Goal: Task Accomplishment & Management: Manage account settings

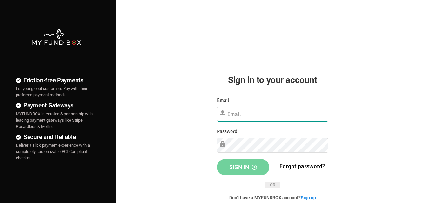
click at [304, 110] on input "text" at bounding box center [272, 114] width 111 height 15
click at [272, 115] on input "text" at bounding box center [272, 114] width 111 height 15
click at [273, 115] on input "text" at bounding box center [272, 114] width 111 height 15
paste input "demo@myfundbox.de"
type input "demo@myfundbox.de"
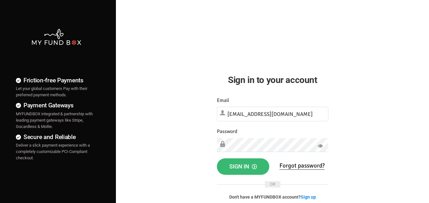
click at [258, 169] on button "Sign in" at bounding box center [243, 167] width 53 height 16
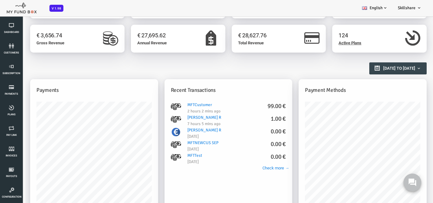
scroll to position [32, 0]
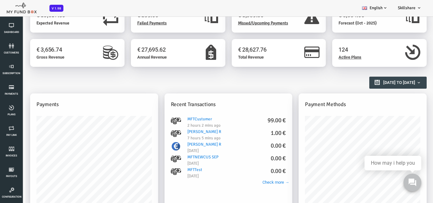
scroll to position [32, 0]
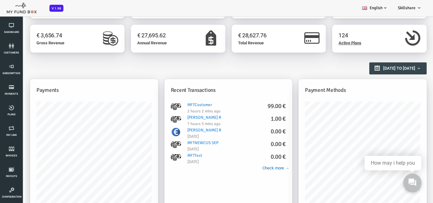
click at [253, 169] on link "Check more →" at bounding box center [254, 173] width 27 height 9
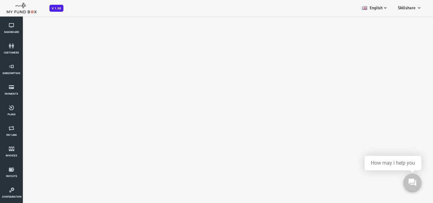
scroll to position [0, 0]
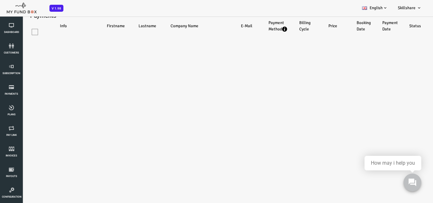
select select "100"
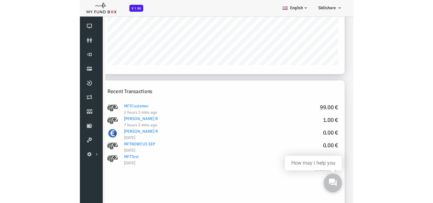
scroll to position [285, 0]
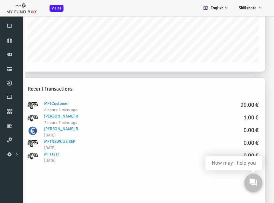
click at [212, 85] on h5 "Recent Transactions" at bounding box center [131, 89] width 231 height 8
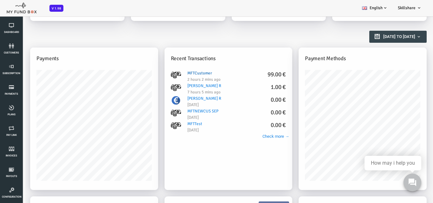
scroll to position [0, 0]
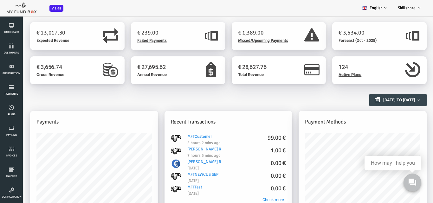
drag, startPoint x: 405, startPoint y: 17, endPoint x: 265, endPoint y: 97, distance: 161.1
click at [265, 97] on h2 "Reports Overview" at bounding box center [208, 97] width 390 height 11
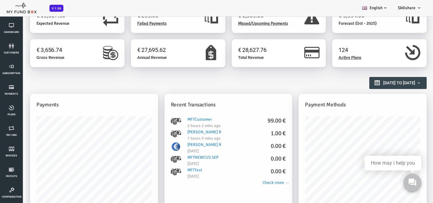
scroll to position [32, 0]
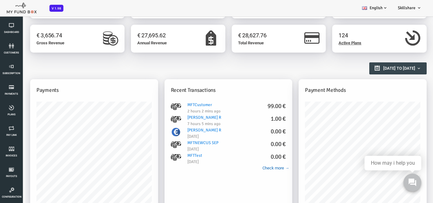
click at [249, 169] on link "Check more →" at bounding box center [258, 168] width 27 height 6
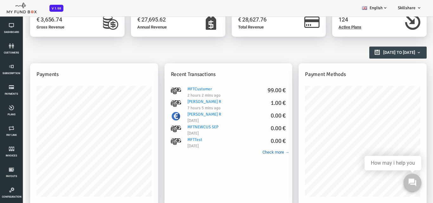
scroll to position [0, 0]
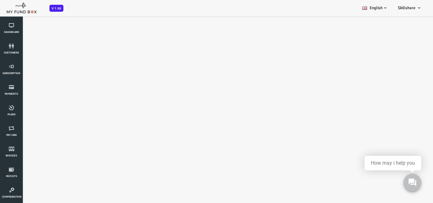
select select "100"
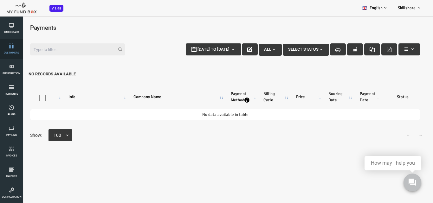
click at [19, 52] on link "customers" at bounding box center [11, 49] width 19 height 20
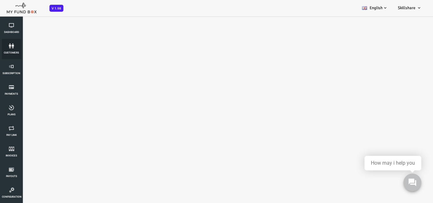
select select "100"
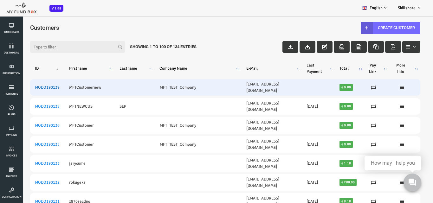
click at [31, 85] on link "MODO190139" at bounding box center [29, 87] width 25 height 5
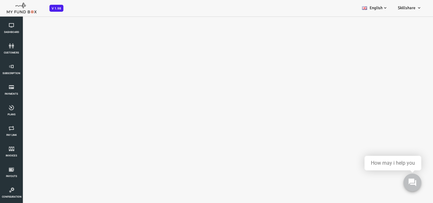
select select "100"
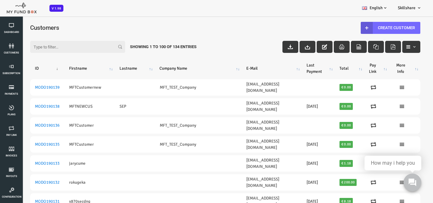
click at [165, 23] on h4 "Customers" at bounding box center [211, 27] width 397 height 9
click at [203, 17] on div "Customers Manage Customers Customer List" at bounding box center [207, 33] width 403 height 34
click at [10, 69] on icon at bounding box center [11, 66] width 19 height 5
click at [9, 29] on link "Dashboard" at bounding box center [11, 28] width 19 height 20
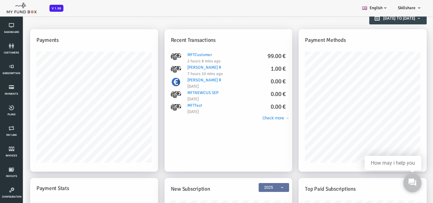
scroll to position [95, 0]
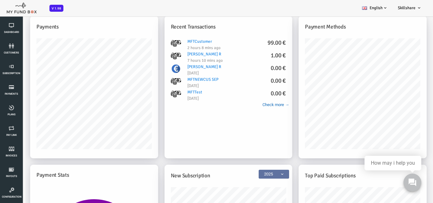
click at [244, 108] on div "MFTCustomer 99.00 € 2 hours 8 mins ago sowndarya R 1.00 € 7 hours 10 mins ago s…" at bounding box center [211, 109] width 128 height 143
click at [247, 106] on link "Check more →" at bounding box center [258, 105] width 27 height 6
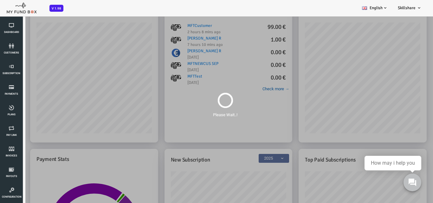
scroll to position [0, 0]
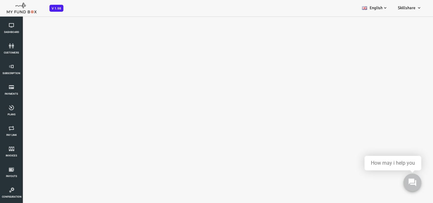
select select "100"
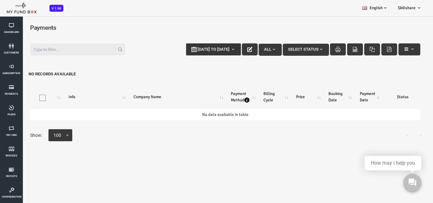
type input "22-09-2025"
type input "29-09-2025"
click at [204, 48] on span "22-09-2025 to 29-09-2025" at bounding box center [196, 49] width 32 height 5
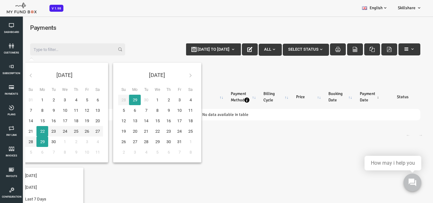
click at [29, 132] on div "Dashboard customers Subscription Payments Plans Tax Setup Pay Link Invoices Pay…" at bounding box center [16, 122] width 32 height 244
click at [30, 131] on div "Dashboard customers Subscription Payments Plans Tax Setup Pay Link Invoices Pay…" at bounding box center [16, 122] width 32 height 244
type input "21-09-2025"
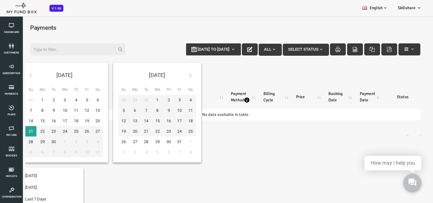
click at [201, 140] on div "Sep 2025 Su Mo Tu We Th Fr Sa 31 1 2 3 4 5 6 7 8 9 10 11 12 13 14 15 16 17 18 1…" at bounding box center [110, 202] width 221 height 284
type input "29-10-2025"
type input "21-09-2025"
click at [215, 135] on div "Sep 2025 Su Mo Tu We Th Fr Sa 31 1 2 3 4 5 6 7 8 9 10 11 12 13 14 15 16 17 18 1…" at bounding box center [110, 202] width 221 height 284
click at [213, 53] on button "22-09-2025 to 29-09-2025" at bounding box center [196, 49] width 55 height 12
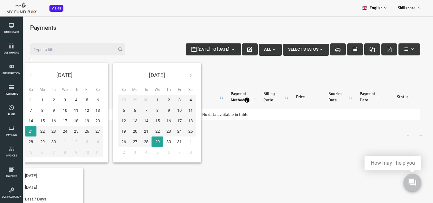
click at [213, 52] on b "button" at bounding box center [215, 49] width 5 height 5
click at [169, 43] on button "22-09-2025 to 29-09-2025" at bounding box center [196, 49] width 55 height 12
click at [136, 43] on button "1758393000000 to 1761762599999" at bounding box center [180, 49] width 88 height 12
type input "29-10-2025"
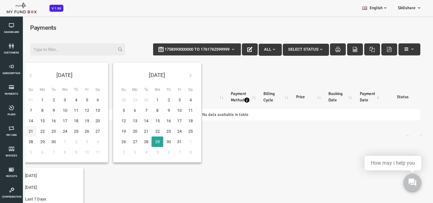
type input "22-09-2025"
type input "21-09-2025"
click at [28, 134] on div "Dashboard customers Subscription Payments Plans Tax Setup Pay Link Invoices Pay…" at bounding box center [16, 122] width 32 height 244
type input "21-09-2025"
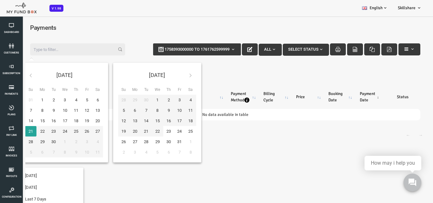
type input "21-10-2025"
click at [198, 47] on button "1758393000000 to 1761762599999" at bounding box center [180, 49] width 88 height 12
click at [238, 14] on div "BID OBID Orphan GID OGID Payment Status Partner OID Subscription Customers Invo…" at bounding box center [213, 8] width 427 height 16
click at [415, 189] on button at bounding box center [412, 182] width 19 height 19
click at [203, 46] on button "1758393000000 to 1761762599999" at bounding box center [180, 49] width 88 height 12
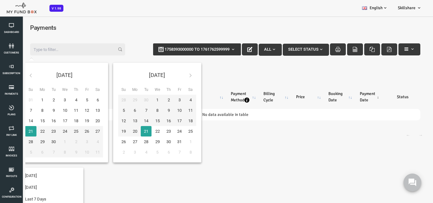
click at [180, 46] on button "1758393000000 to 1761762599999" at bounding box center [180, 49] width 88 height 12
click at [217, 54] on button "1758393000000 to 1761762599999" at bounding box center [180, 49] width 88 height 12
click at [214, 50] on b "button" at bounding box center [215, 49] width 5 height 5
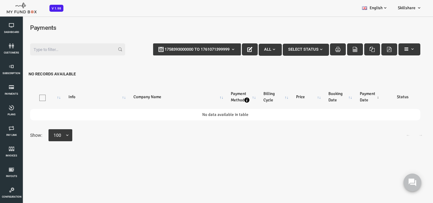
click at [263, 111] on td "No data available in table" at bounding box center [208, 114] width 390 height 11
click at [400, 51] on button "button" at bounding box center [392, 49] width 22 height 12
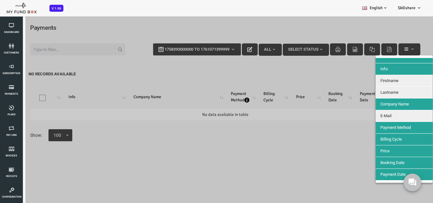
click at [394, 82] on button "Firstname" at bounding box center [386, 80] width 57 height 11
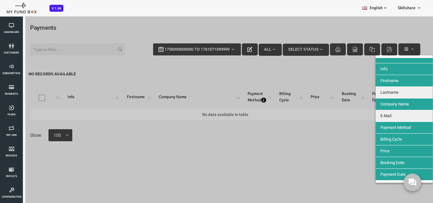
click at [388, 78] on button "Firstname" at bounding box center [386, 80] width 57 height 11
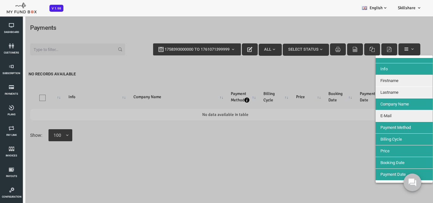
click at [266, 144] on div at bounding box center [208, 117] width 416 height 203
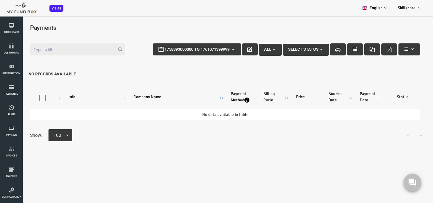
click at [286, 121] on table "Info Company Name Payment Method Billing Cycle Price Booking Date Payment Date …" at bounding box center [207, 104] width 403 height 51
click at [37, 136] on span "100" at bounding box center [45, 135] width 18 height 7
click at [31, 129] on select "10 25 50 100" at bounding box center [31, 129] width 0 height 0
drag, startPoint x: 131, startPoint y: 146, endPoint x: 118, endPoint y: 136, distance: 16.5
click at [132, 147] on div "← → Show: 10 25 50 100 100" at bounding box center [207, 138] width 403 height 19
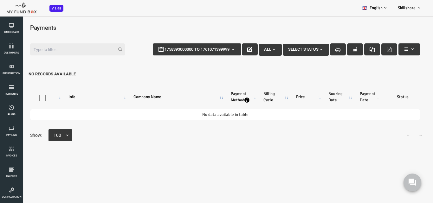
click at [36, 136] on span "100" at bounding box center [45, 135] width 19 height 12
click at [31, 129] on select "10 25 50 100" at bounding box center [31, 129] width 0 height 0
click at [130, 146] on div "← → Show: 10 25 50 100 100" at bounding box center [207, 138] width 403 height 19
click at [190, 51] on span "1758393000000 to 1761071399999" at bounding box center [179, 49] width 65 height 5
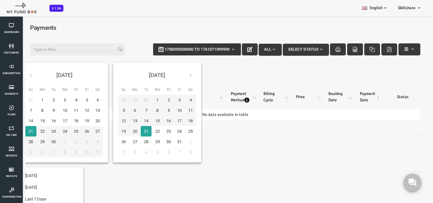
type input "09-10-2025"
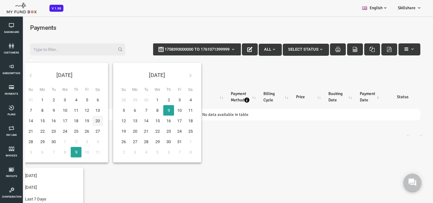
type input "23-09-2025"
type input "17-10-2025"
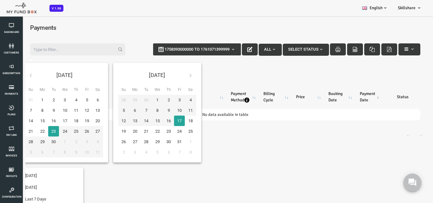
type input "23-09-2025"
click at [197, 44] on button "1758393000000 to 1761071399999" at bounding box center [180, 49] width 88 height 12
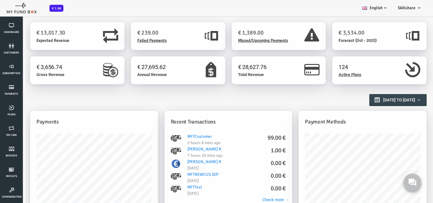
click at [58, 9] on span "V 1.98" at bounding box center [56, 8] width 14 height 7
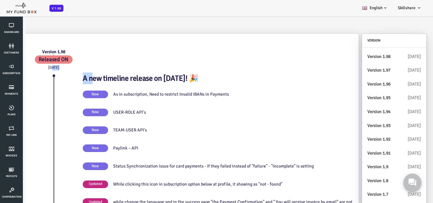
drag, startPoint x: 28, startPoint y: 69, endPoint x: 96, endPoint y: 70, distance: 68.5
click at [95, 71] on div "Version 1.98 Released ON March 19, 2025 A new timeline release on March 2025! 🎉…" at bounding box center [179, 174] width 335 height 240
click at [98, 70] on div "Version 1.98 Released ON March 19, 2025 A new timeline release on March 2025! 🎉…" at bounding box center [179, 174] width 335 height 240
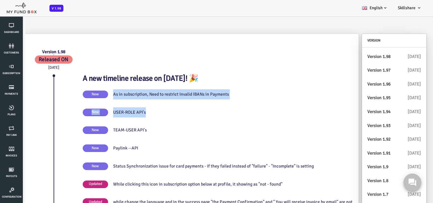
drag, startPoint x: 151, startPoint y: 103, endPoint x: 201, endPoint y: 103, distance: 50.1
click at [199, 103] on div "A new timeline release on March 2025! 🎉 New As in subscription, Need to restric…" at bounding box center [203, 174] width 287 height 202
click at [202, 103] on div "A new timeline release on March 2025! 🎉 New As in subscription, Need to restric…" at bounding box center [203, 174] width 287 height 202
drag, startPoint x: 187, startPoint y: 105, endPoint x: 207, endPoint y: 105, distance: 20.6
click at [206, 105] on div "A new timeline release on March 2025! 🎉 New As in subscription, Need to restric…" at bounding box center [203, 174] width 287 height 202
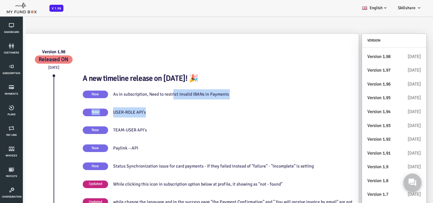
drag, startPoint x: 210, startPoint y: 105, endPoint x: 200, endPoint y: 104, distance: 9.6
click at [210, 105] on div "A new timeline release on March 2025! 🎉 New As in subscription, Need to restric…" at bounding box center [203, 174] width 287 height 202
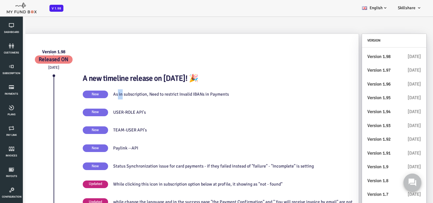
drag, startPoint x: 134, startPoint y: 94, endPoint x: 150, endPoint y: 98, distance: 15.9
click at [150, 98] on p "As in subscription, Need to restrict Invalid IBANs in Payments" at bounding box center [154, 94] width 116 height 10
click at [169, 100] on div "New As in subscription, Need to restrict Invalid IBANs in Payments" at bounding box center [203, 95] width 277 height 13
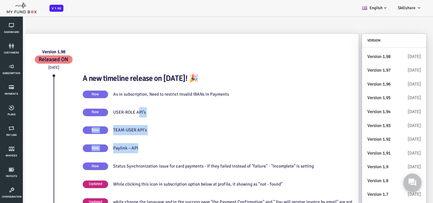
click at [173, 146] on div "A new timeline release on March 2025! 🎉 New As in subscription, Need to restric…" at bounding box center [203, 174] width 287 height 202
click at [188, 150] on div "New Paylink --API" at bounding box center [203, 149] width 277 height 13
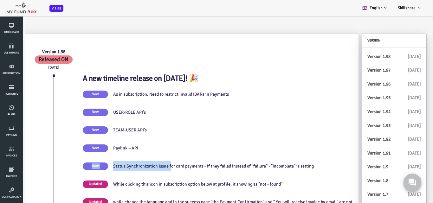
click at [193, 178] on div "A new timeline release on March 2025! 🎉 New As in subscription, Need to restric…" at bounding box center [203, 174] width 287 height 202
click at [212, 180] on p "While clicking this icon in subscription option below at profile, it showing as…" at bounding box center [180, 185] width 169 height 10
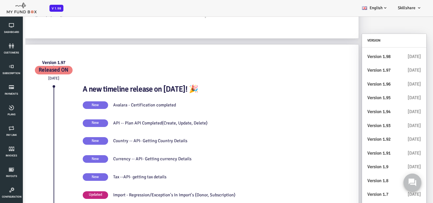
scroll to position [285, 0]
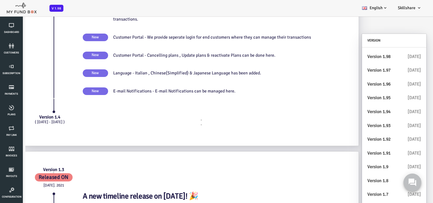
drag, startPoint x: 416, startPoint y: 35, endPoint x: 17, endPoint y: 27, distance: 398.5
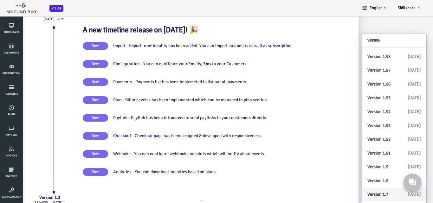
click at [364, 193] on link "Version 1.7 30.07.2022" at bounding box center [377, 195] width 64 height 14
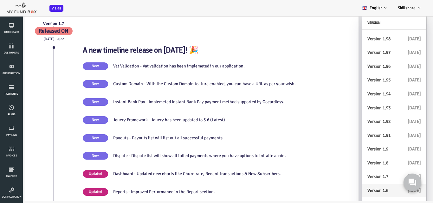
scroll to position [3083, 0]
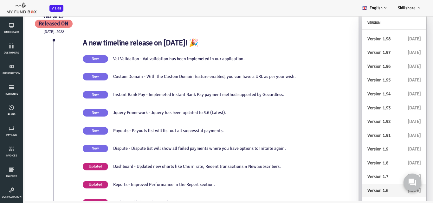
click at [366, 189] on link "Version 1.6 01.04.2022" at bounding box center [377, 191] width 64 height 14
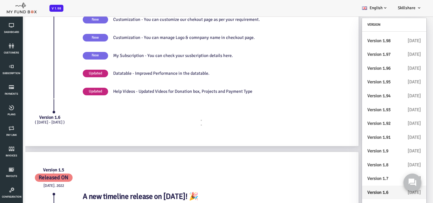
click at [367, 194] on link "Version 1.6 01.04.2022" at bounding box center [377, 193] width 64 height 14
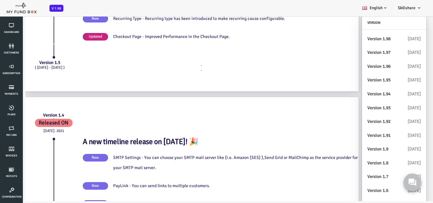
scroll to position [3637, 0]
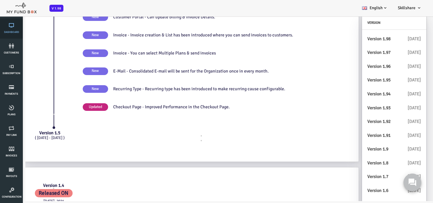
click at [12, 29] on link "Dashboard" at bounding box center [11, 28] width 19 height 20
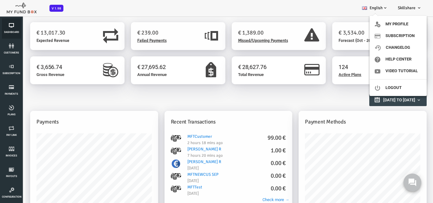
scroll to position [0, 0]
click at [409, 37] on link "Subscription" at bounding box center [398, 35] width 57 height 11
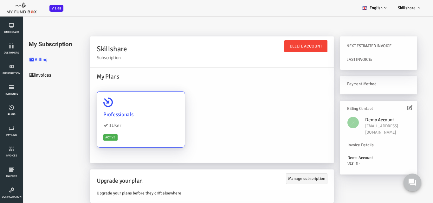
click at [95, 113] on h4 "Professionals" at bounding box center [123, 115] width 75 height 8
click at [154, 107] on input "Professionals 1 User Active" at bounding box center [160, 100] width 13 height 13
radio input "true"
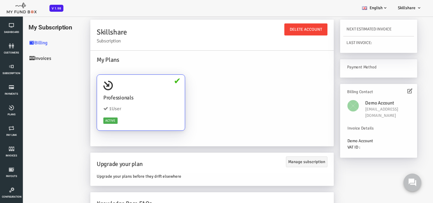
scroll to position [32, 0]
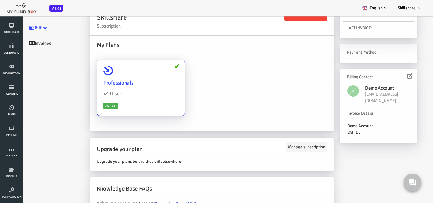
click at [132, 85] on h4 "Professionals" at bounding box center [123, 83] width 75 height 8
click at [154, 75] on input "Professionals 1 User Active" at bounding box center [160, 68] width 13 height 13
click at [32, 44] on link "Invoices" at bounding box center [37, 44] width 63 height 16
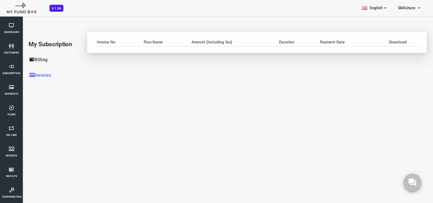
click at [30, 58] on link "Billing" at bounding box center [37, 60] width 63 height 16
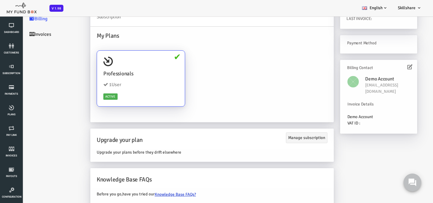
scroll to position [42, 0]
click at [304, 142] on div "Upgrade your plan Manage subscription" at bounding box center [195, 138] width 244 height 20
click at [305, 141] on link "Manage subscription" at bounding box center [290, 137] width 42 height 11
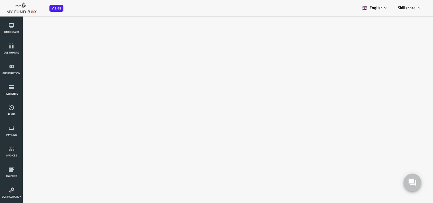
scroll to position [0, 0]
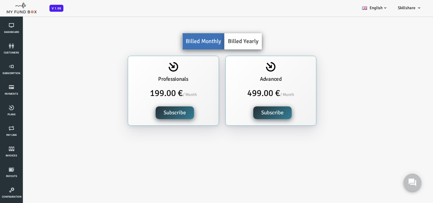
click at [214, 42] on link "Billed Yearly" at bounding box center [225, 41] width 37 height 16
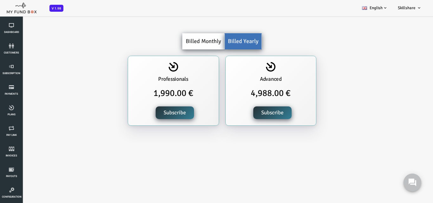
click at [198, 43] on link "Billed Monthly" at bounding box center [186, 41] width 42 height 16
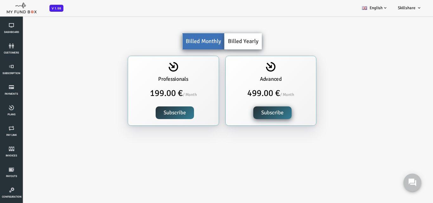
click at [174, 109] on link "Subscribe" at bounding box center [157, 113] width 38 height 13
drag, startPoint x: 93, startPoint y: 35, endPoint x: 54, endPoint y: 32, distance: 39.1
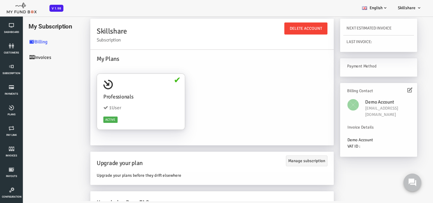
click at [389, 89] on h6 "Billing Contact" at bounding box center [360, 91] width 61 height 6
click at [393, 89] on icon at bounding box center [392, 90] width 5 height 5
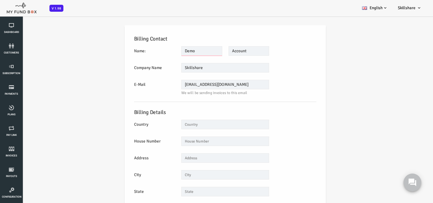
click at [197, 56] on input "Demo" at bounding box center [184, 51] width 41 height 10
click at [243, 48] on input "Account" at bounding box center [231, 51] width 41 height 10
click at [233, 71] on input "Skillshare" at bounding box center [208, 68] width 88 height 10
click at [232, 85] on input "demo@myfundbox.de" at bounding box center [208, 85] width 88 height 10
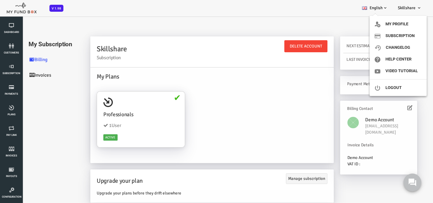
click at [408, 8] on span "Skillshare" at bounding box center [407, 7] width 18 height 5
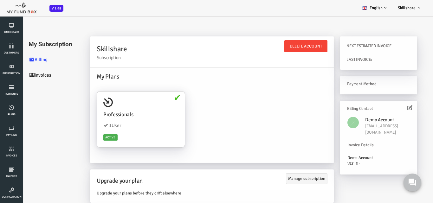
click at [407, 8] on span "Skillshare" at bounding box center [407, 7] width 18 height 5
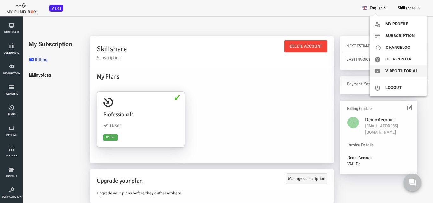
click at [396, 70] on link "Video Tutorial" at bounding box center [398, 70] width 57 height 11
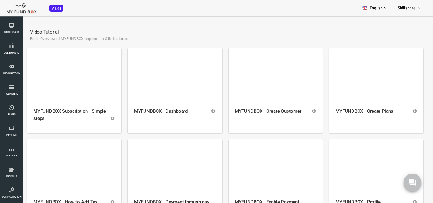
click at [332, 25] on div "Video Tutorial Basic Overview of MYFUNDBOX application & its features." at bounding box center [207, 35] width 403 height 26
click at [409, 16] on div "BID OBID Orphan GID OGID Payment Status Partner OID Subscription Customers Invo…" at bounding box center [213, 8] width 427 height 16
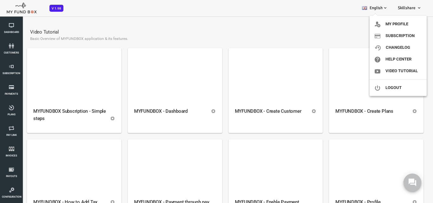
click at [410, 10] on link "Skillshare" at bounding box center [410, 8] width 34 height 16
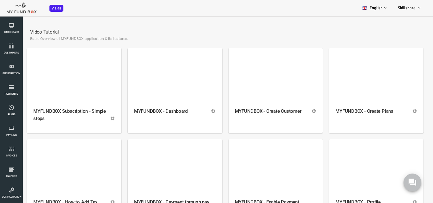
click at [411, 10] on span "Skillshare" at bounding box center [407, 7] width 18 height 5
drag, startPoint x: 320, startPoint y: 35, endPoint x: 305, endPoint y: 36, distance: 15.3
click at [319, 35] on h6 "Video Tutorial" at bounding box center [208, 32] width 390 height 7
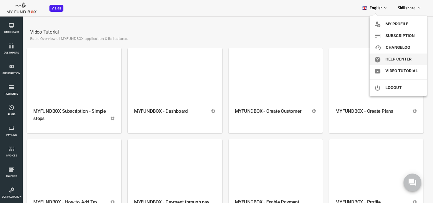
click at [417, 62] on link "Help Center" at bounding box center [398, 59] width 57 height 11
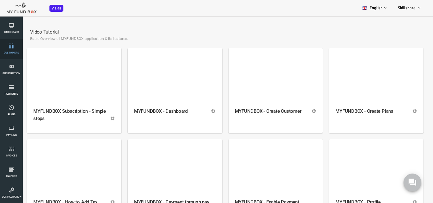
click at [14, 44] on icon at bounding box center [11, 45] width 19 height 5
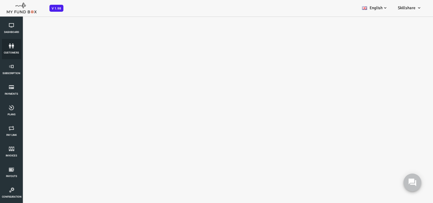
select select "100"
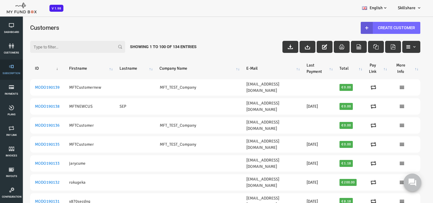
click at [10, 69] on icon at bounding box center [11, 66] width 19 height 5
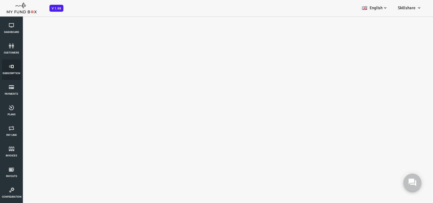
select select "100"
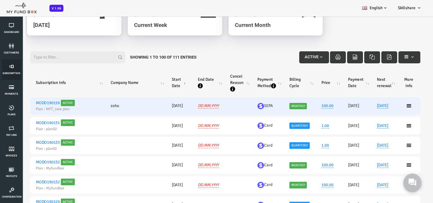
scroll to position [67, 0]
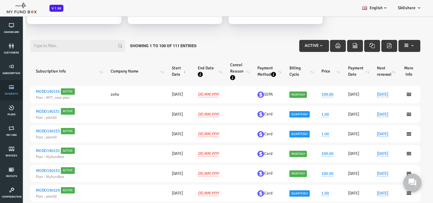
click at [14, 92] on link "Payments" at bounding box center [11, 90] width 19 height 20
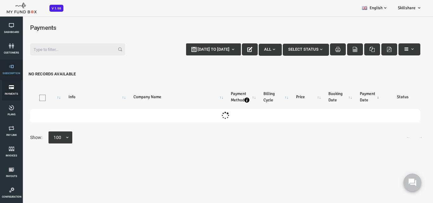
scroll to position [0, 0]
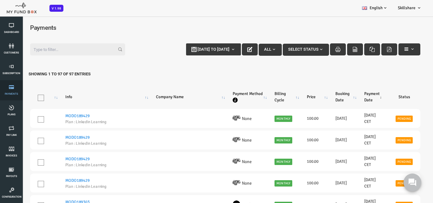
click at [10, 96] on link "Payments" at bounding box center [11, 90] width 19 height 20
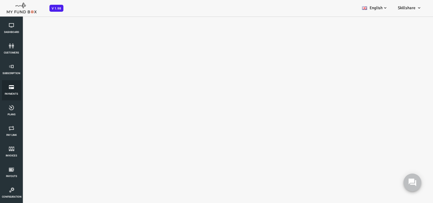
select select "100"
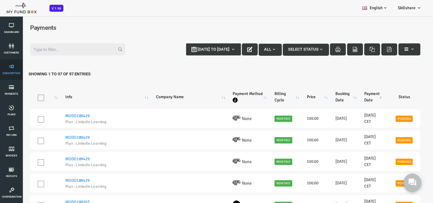
click at [2, 72] on link "Subscription" at bounding box center [11, 70] width 19 height 20
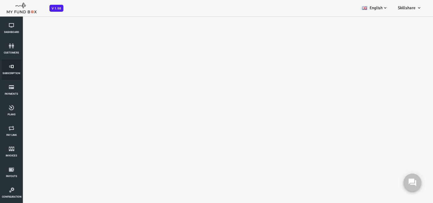
select select "100"
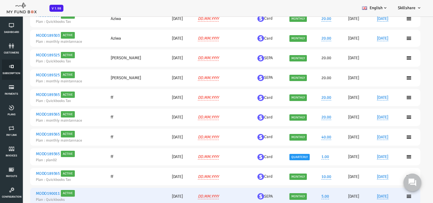
scroll to position [634, 0]
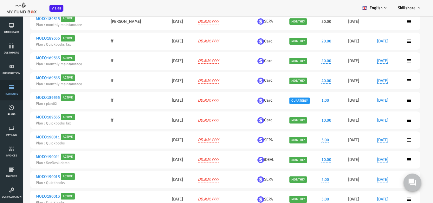
click at [14, 91] on link "Payments" at bounding box center [11, 90] width 19 height 20
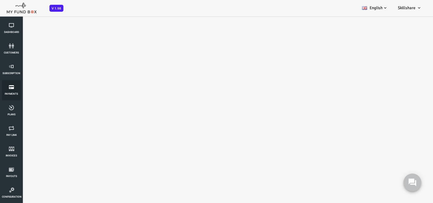
select select "100"
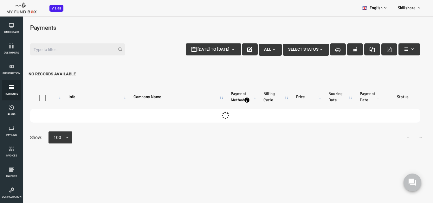
scroll to position [0, 0]
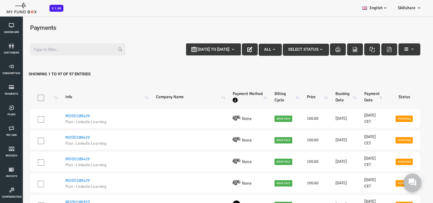
click at [261, 100] on th "Billing Cycle" at bounding box center [268, 97] width 32 height 19
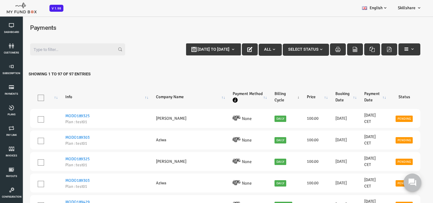
click at [261, 99] on th "Billing Cycle" at bounding box center [268, 97] width 32 height 19
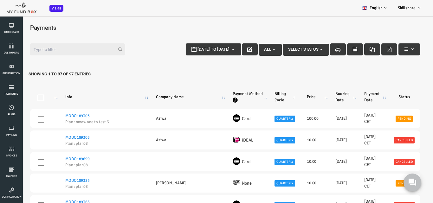
click at [258, 92] on th "Billing Cycle" at bounding box center [268, 97] width 32 height 19
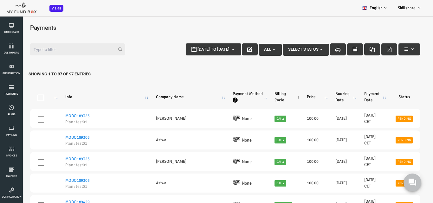
click at [258, 92] on th "Billing Cycle" at bounding box center [268, 97] width 32 height 19
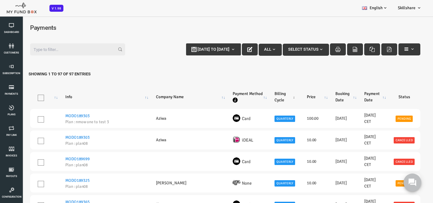
click at [258, 92] on th "Billing Cycle" at bounding box center [268, 97] width 32 height 19
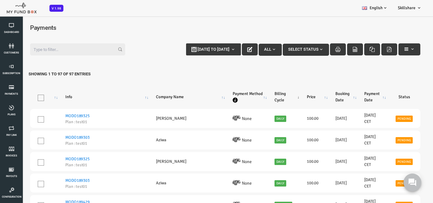
click at [259, 92] on th "Billing Cycle" at bounding box center [268, 97] width 32 height 19
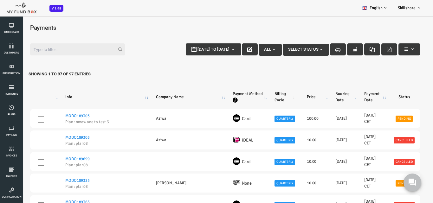
click at [261, 97] on th "Billing Cycle" at bounding box center [268, 97] width 32 height 19
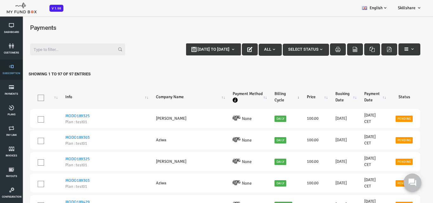
click at [12, 68] on icon at bounding box center [11, 66] width 19 height 5
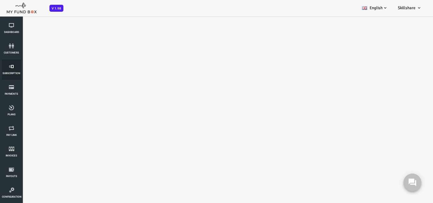
select select "100"
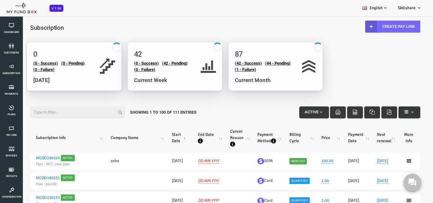
click at [267, 139] on th "Billing Cycle" at bounding box center [282, 138] width 32 height 24
click at [266, 140] on th "Billing Cycle" at bounding box center [282, 138] width 32 height 24
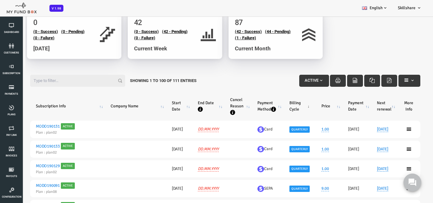
click at [273, 102] on th "Billing Cycle" at bounding box center [282, 106] width 32 height 24
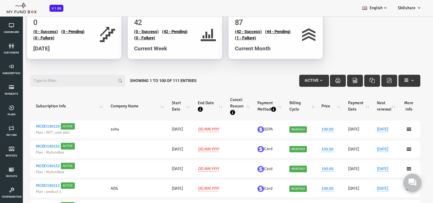
click at [273, 102] on th "Billing Cycle" at bounding box center [282, 106] width 32 height 24
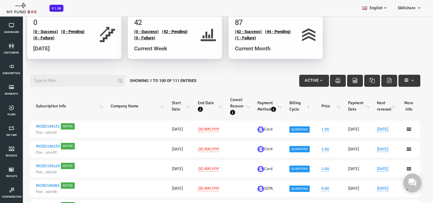
click at [273, 102] on th "Billing Cycle" at bounding box center [282, 106] width 32 height 24
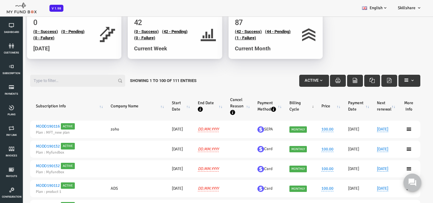
click at [392, 130] on icon at bounding box center [391, 129] width 5 height 5
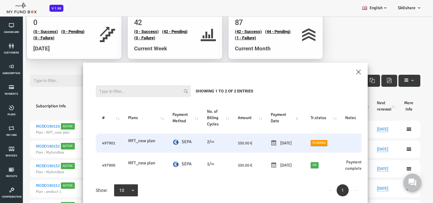
click at [266, 149] on td "20251020 20.10.2025" at bounding box center [267, 143] width 40 height 19
click at [267, 143] on div "20251020 20.10.2025" at bounding box center [266, 143] width 27 height 6
click at [308, 144] on link "Pending" at bounding box center [301, 143] width 17 height 6
click at [300, 123] on icon "button" at bounding box center [300, 122] width 5 height 5
click at [311, 145] on link "Pending" at bounding box center [301, 143] width 17 height 6
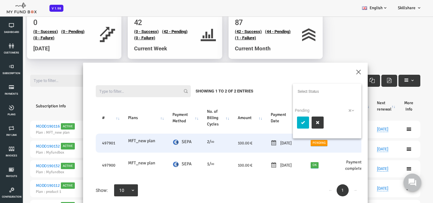
click at [289, 125] on button "submit" at bounding box center [286, 123] width 12 height 12
click at [341, 74] on div "Filter: Showing 1 to 2 of 2 Entries # Plans Payment Method No. of Billing Cycle…" at bounding box center [208, 141] width 285 height 137
click at [343, 73] on div "Filter: Showing 1 to 2 of 2 Entries # Plans Payment Method No. of Billing Cycle…" at bounding box center [208, 141] width 285 height 137
click at [337, 72] on div "×" at bounding box center [208, 70] width 285 height 15
click at [347, 70] on div "×" at bounding box center [208, 70] width 285 height 15
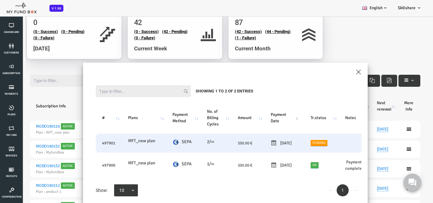
click at [344, 73] on div "Filter: Showing 1 to 2 of 2 Entries # Plans Payment Method No. of Billing Cycle…" at bounding box center [208, 141] width 285 height 137
click at [336, 73] on div "Filter: Showing 1 to 2 of 2 Entries # Plans Payment Method No. of Billing Cycle…" at bounding box center [208, 141] width 285 height 137
click at [343, 71] on button "×" at bounding box center [341, 71] width 6 height 11
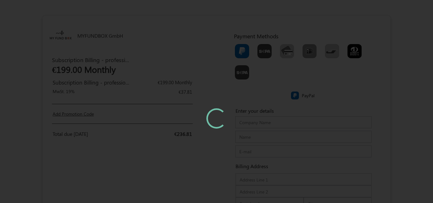
type input "Skillshare"
type input "[PERSON_NAME]¶der [PERSON_NAME]¶der"
type input "[EMAIL_ADDRESS][DOMAIN_NAME]"
type input "Bahnhofstra Be 12"
type input "14974"
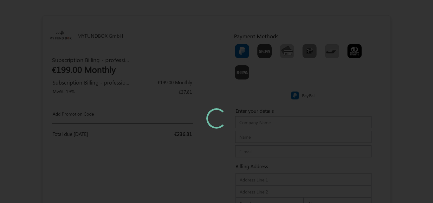
type input "[GEOGRAPHIC_DATA]"
